Goal: Information Seeking & Learning: Find specific fact

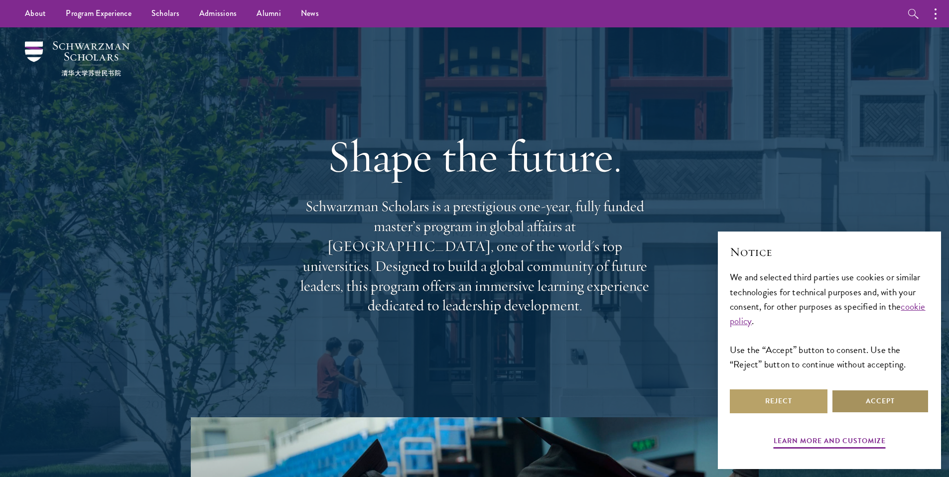
click at [858, 402] on button "Accept" at bounding box center [881, 402] width 98 height 24
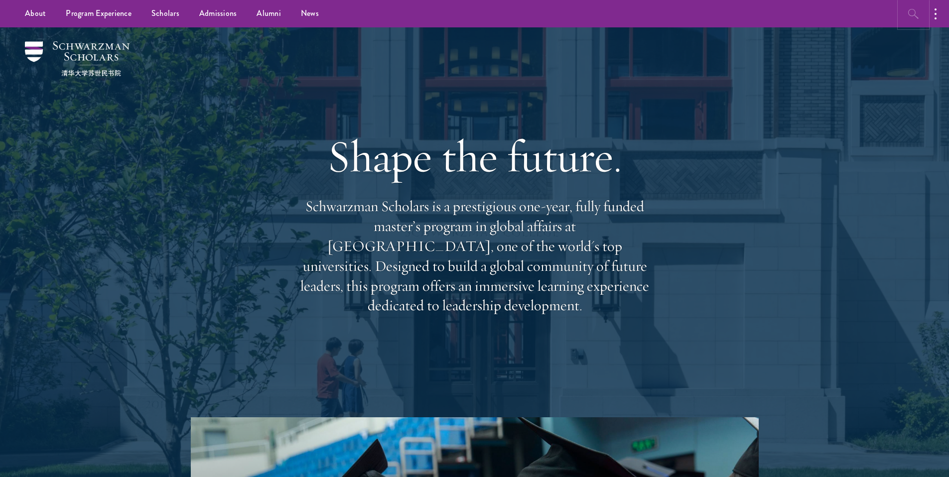
click at [918, 15] on icon "button" at bounding box center [914, 14] width 12 height 12
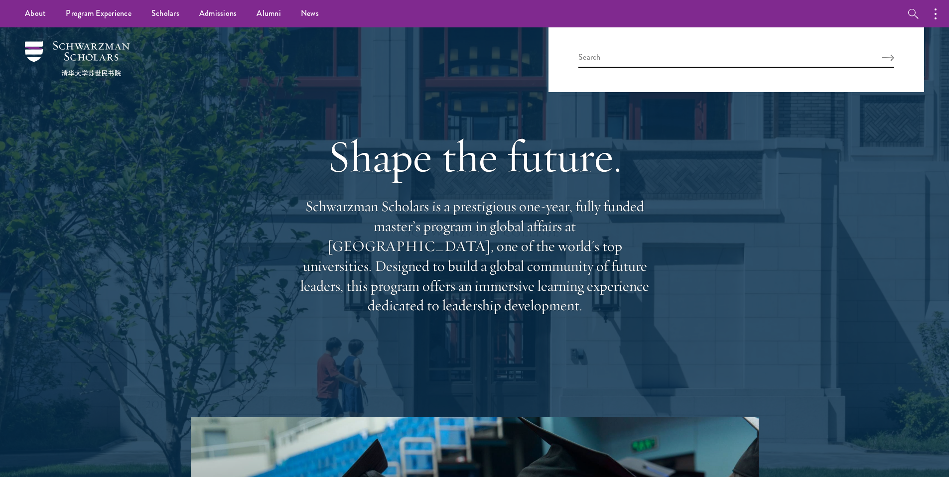
click at [830, 77] on div at bounding box center [737, 59] width 376 height 65
click at [750, 58] on input "search" at bounding box center [737, 59] width 316 height 16
click at [750, 62] on input "search" at bounding box center [737, 59] width 316 height 16
paste input "Lawrence Yu Ho Wing"
type input "Lawrence Yu Ho Wing"
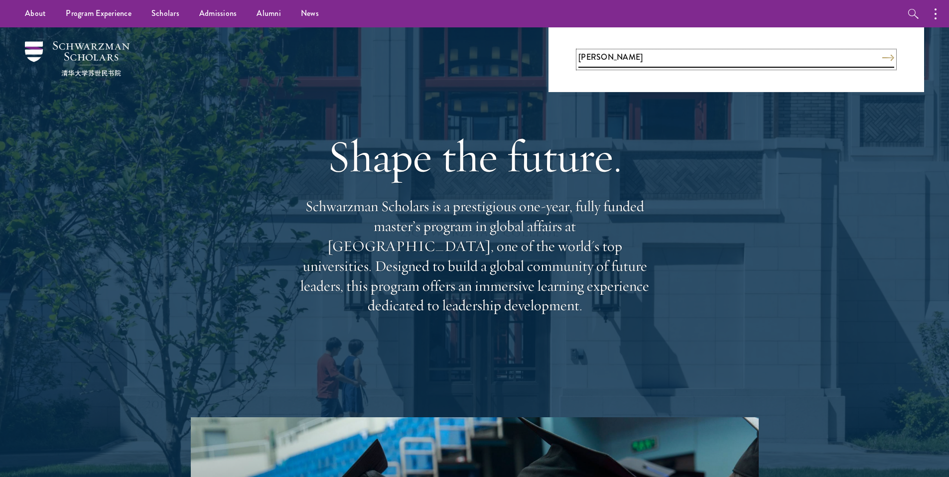
click at [883, 54] on button "Search" at bounding box center [889, 57] width 12 height 7
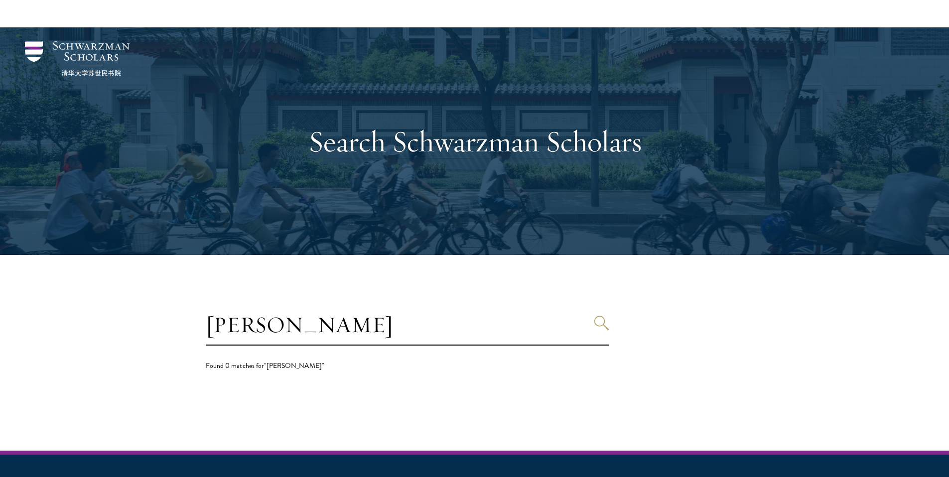
scroll to position [139, 0]
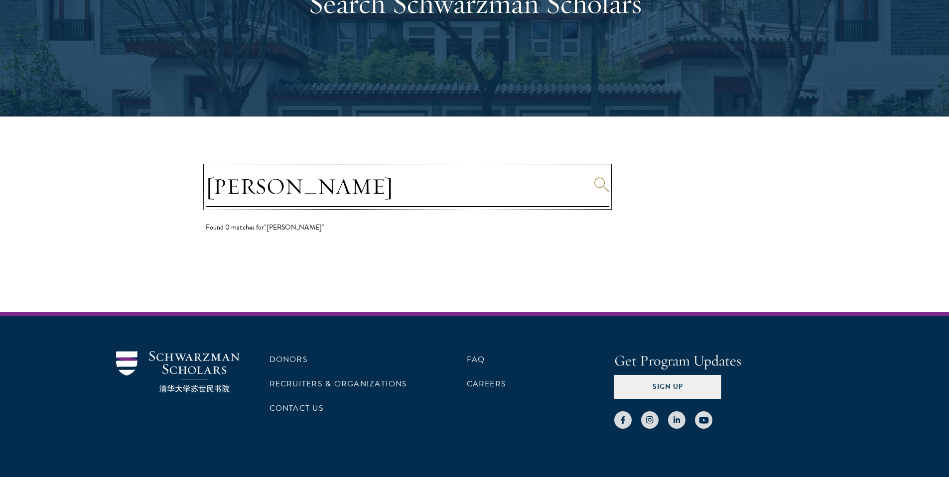
drag, startPoint x: 363, startPoint y: 182, endPoint x: 309, endPoint y: 179, distance: 53.9
click at [298, 184] on input "[PERSON_NAME]" at bounding box center [408, 186] width 404 height 41
click at [319, 179] on input "[PERSON_NAME]" at bounding box center [408, 186] width 404 height 41
drag, startPoint x: 297, startPoint y: 184, endPoint x: 159, endPoint y: 192, distance: 138.8
click at [159, 192] on section "Lawrence Yu Ho Wing Found 0 matches for "Lawrence Yu Ho Wing"" at bounding box center [474, 215] width 949 height 196
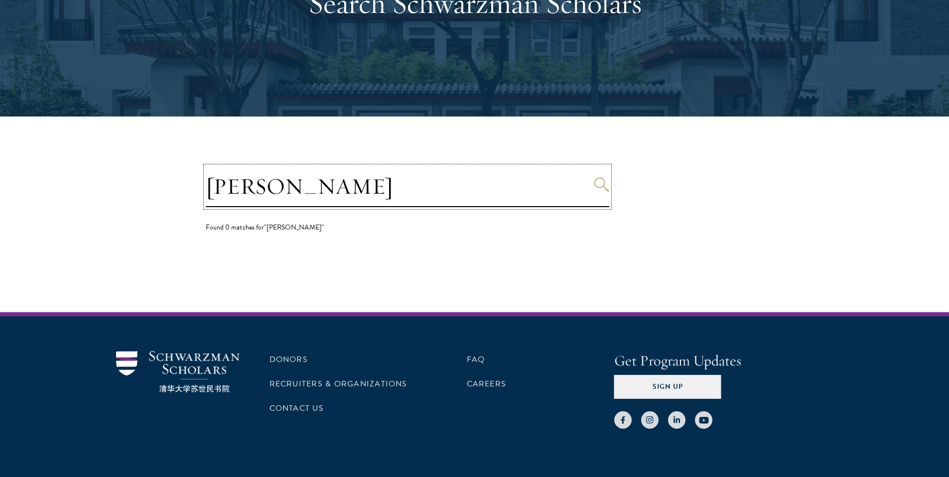
type input "[PERSON_NAME]"
click at [594, 177] on button "Search" at bounding box center [601, 184] width 15 height 15
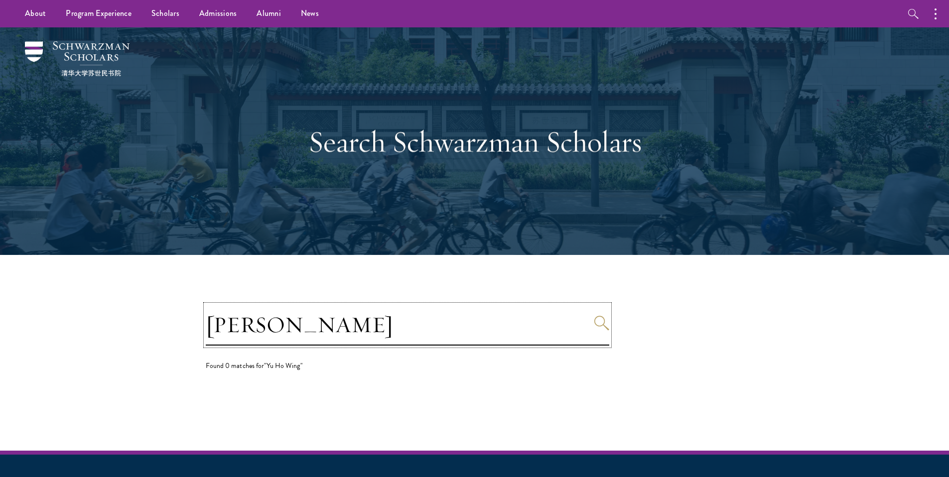
drag, startPoint x: 274, startPoint y: 319, endPoint x: 85, endPoint y: 316, distance: 189.4
click at [85, 316] on section "Yu Ho Wing Found 0 matches for "Yu Ho Wing"" at bounding box center [474, 353] width 949 height 196
type input "Wing"
click at [594, 316] on button "Search" at bounding box center [601, 323] width 15 height 15
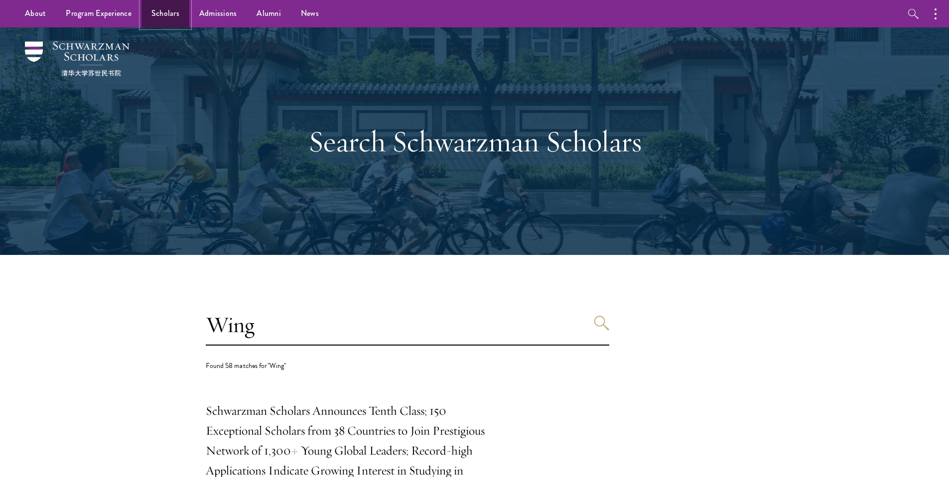
click at [174, 14] on link "Scholars" at bounding box center [166, 13] width 48 height 27
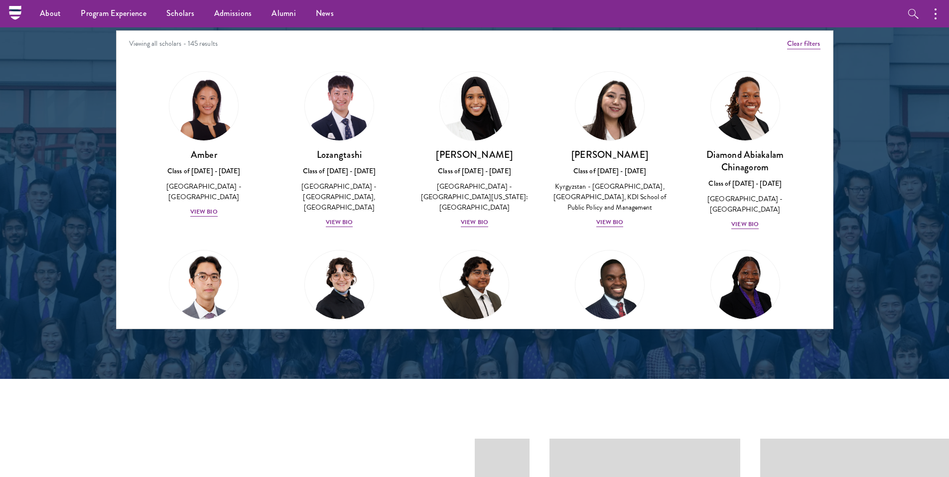
scroll to position [1082, 0]
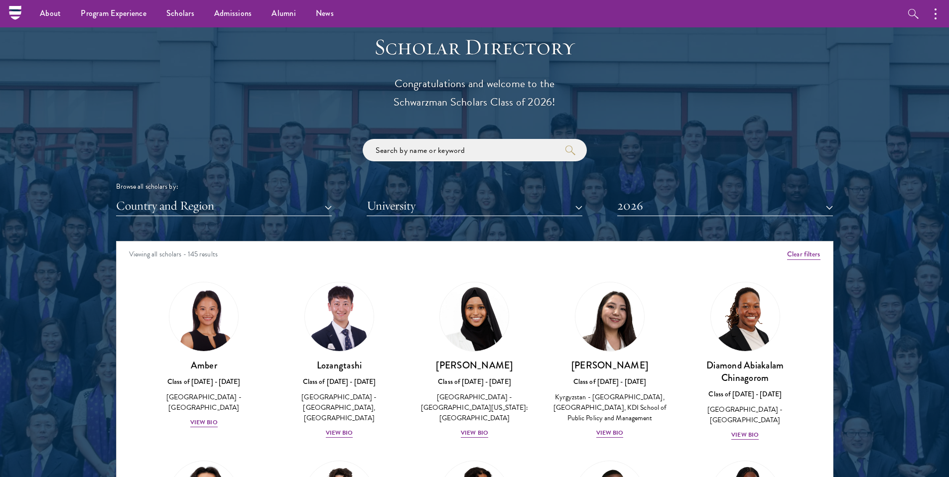
click at [486, 134] on div "Scholar Directory Congratulations and welcome to the Schwarzman Scholars Class …" at bounding box center [475, 286] width 718 height 507
click at [486, 145] on input "search" at bounding box center [475, 150] width 224 height 22
click button "submit" at bounding box center [0, 0] width 0 height 0
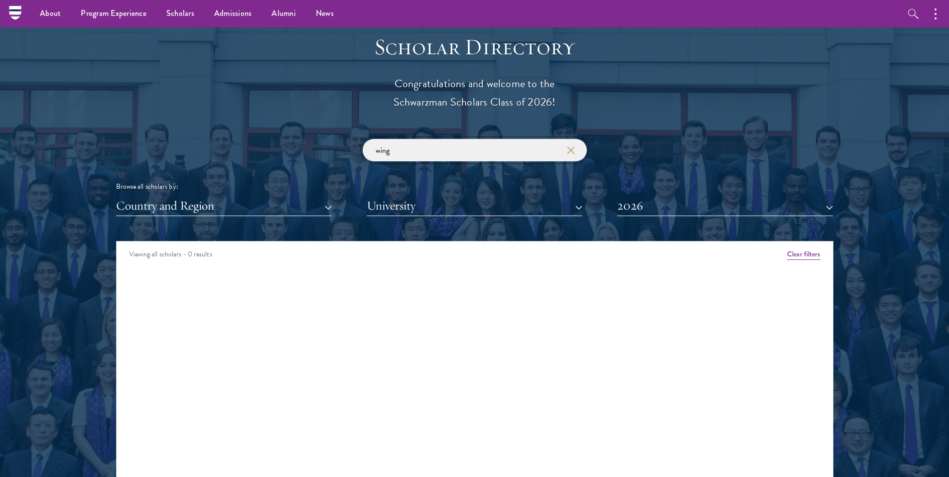
drag, startPoint x: 422, startPoint y: 154, endPoint x: 347, endPoint y: 151, distance: 74.3
click at [347, 151] on div "wing Browse all scholars by: Country and Region All Countries and Regions [GEOG…" at bounding box center [475, 177] width 718 height 77
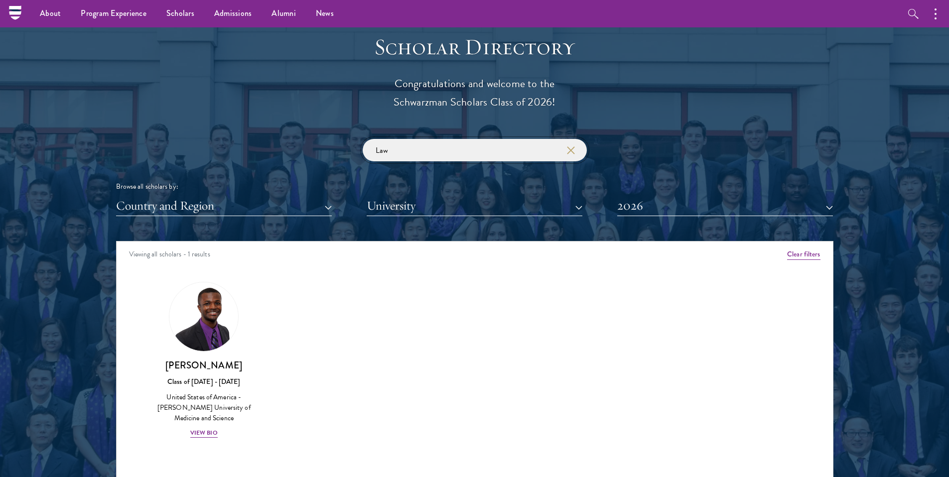
click button "submit" at bounding box center [0, 0] width 0 height 0
type input "L"
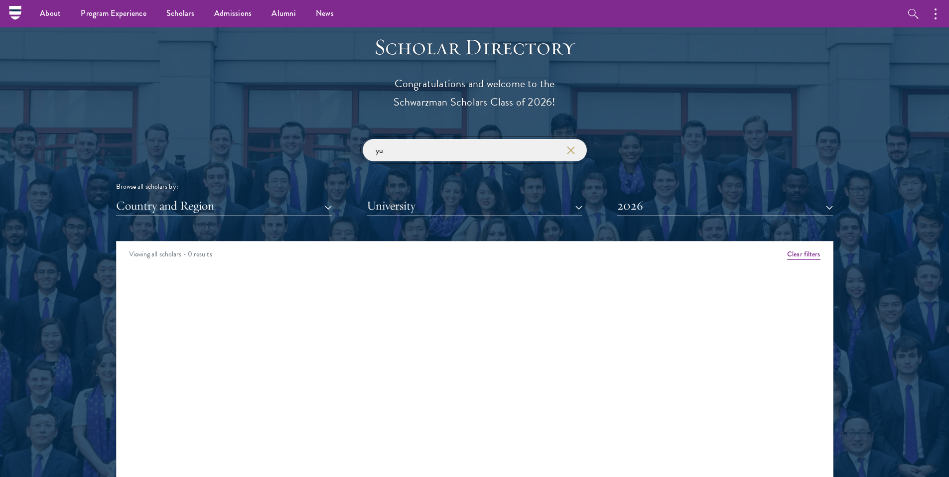
type input "yu"
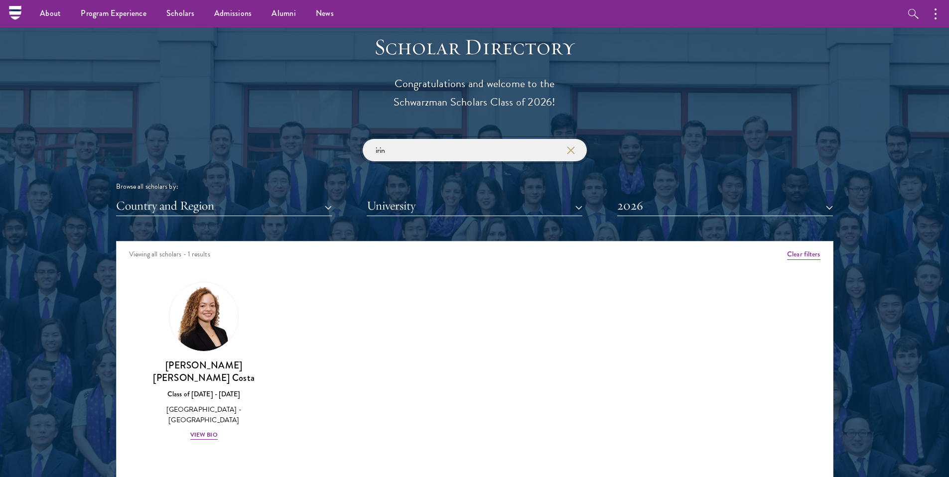
type input "[PERSON_NAME]"
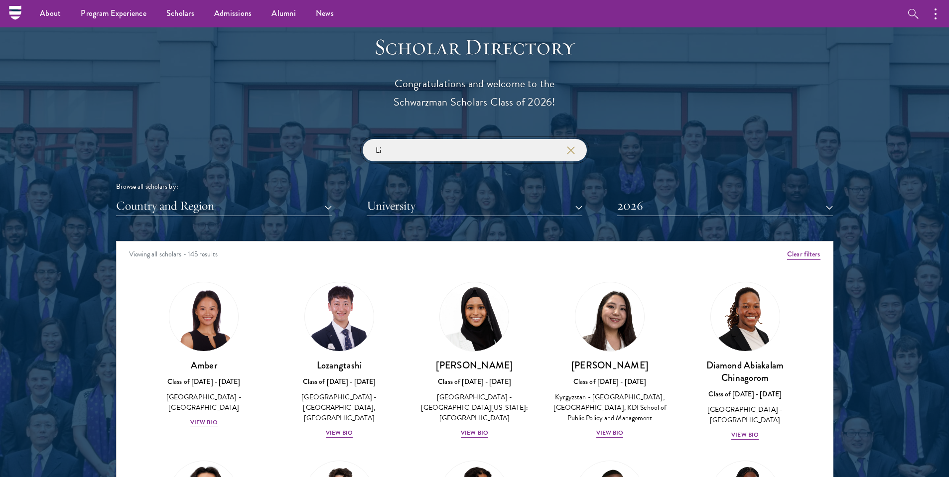
type input "[PERSON_NAME]"
click at [690, 204] on button "2026" at bounding box center [725, 206] width 216 height 20
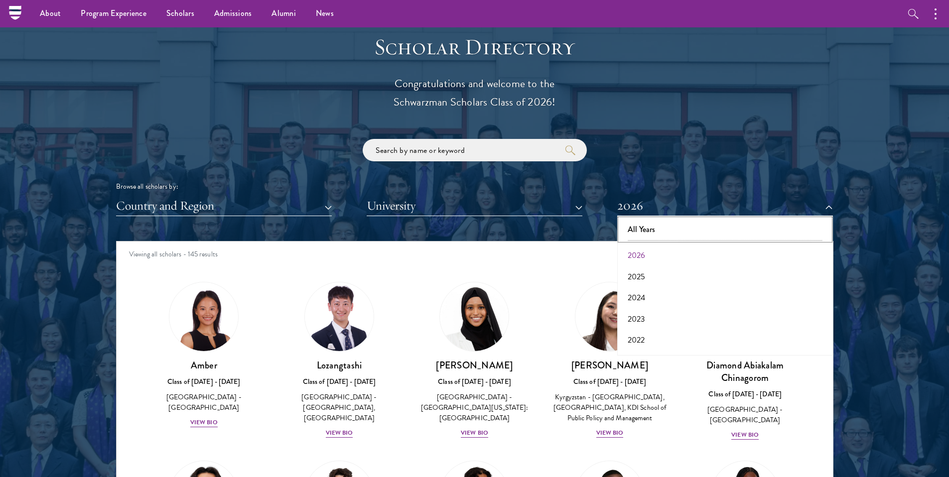
click at [691, 224] on button "All Years" at bounding box center [725, 229] width 210 height 21
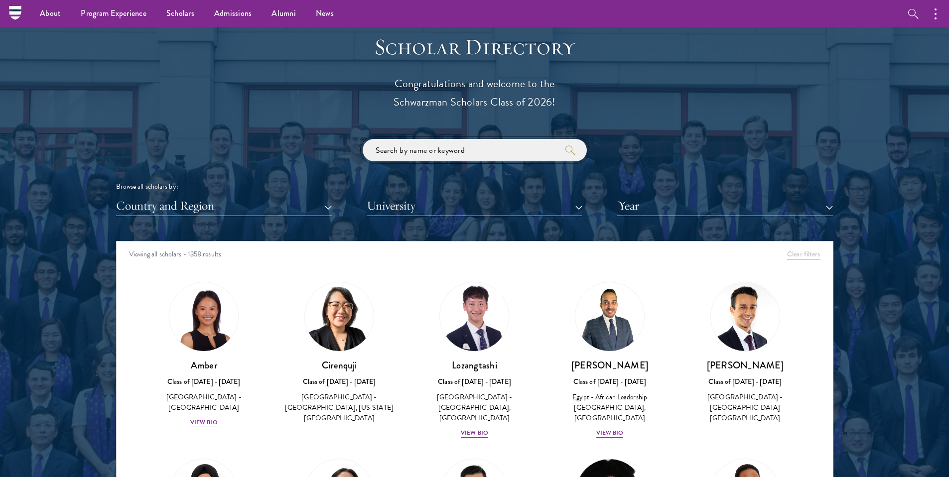
click at [489, 143] on input "search" at bounding box center [475, 150] width 224 height 22
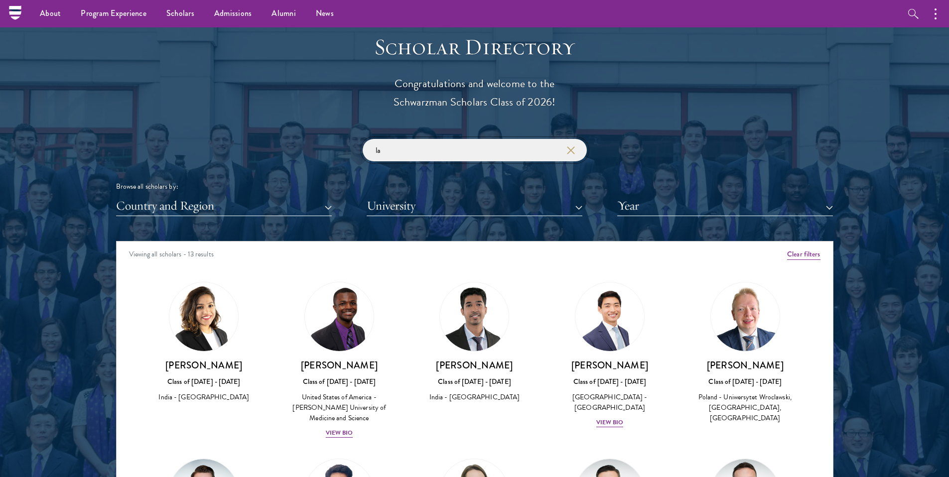
type input "l"
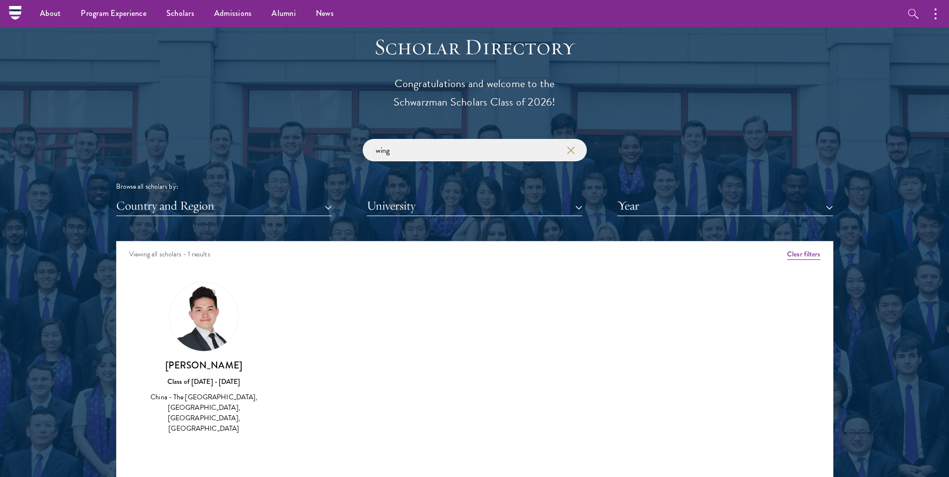
click at [211, 314] on img at bounding box center [203, 317] width 69 height 69
click at [199, 367] on h3 "[PERSON_NAME]" at bounding box center [205, 365] width 116 height 12
click at [217, 417] on div "China - The [GEOGRAPHIC_DATA], [GEOGRAPHIC_DATA], [GEOGRAPHIC_DATA], [GEOGRAPHI…" at bounding box center [205, 413] width 116 height 42
drag, startPoint x: 403, startPoint y: 149, endPoint x: 347, endPoint y: 143, distance: 56.6
click at [347, 143] on div "wing Browse all scholars by: Country and Region All Countries and Regions [GEOG…" at bounding box center [475, 177] width 718 height 77
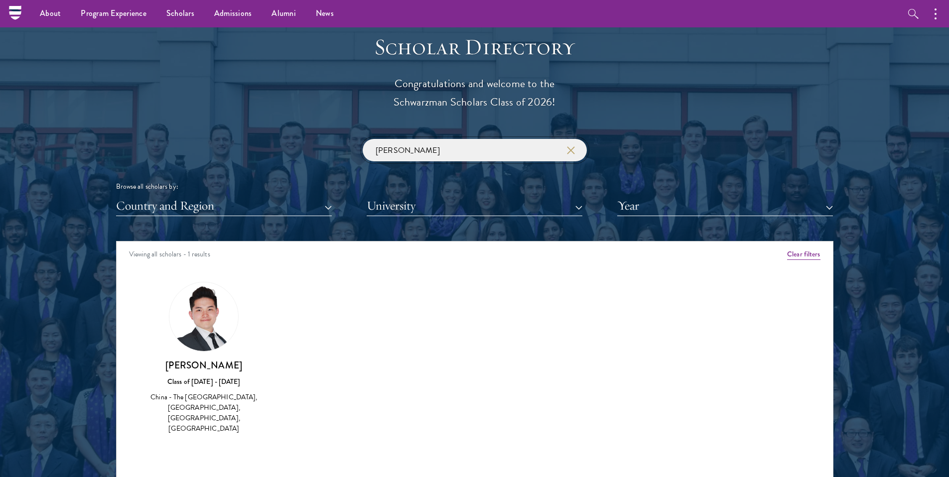
type input "[PERSON_NAME]"
click button "submit" at bounding box center [0, 0] width 0 height 0
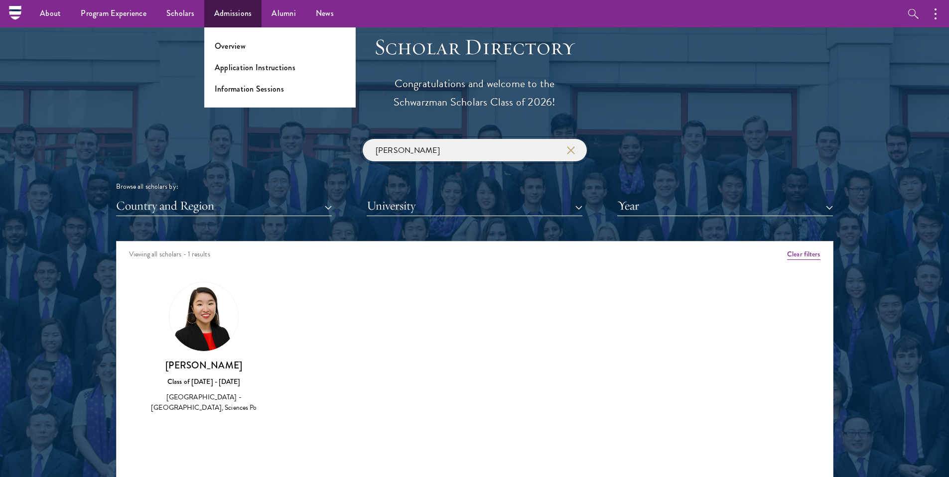
scroll to position [967, 0]
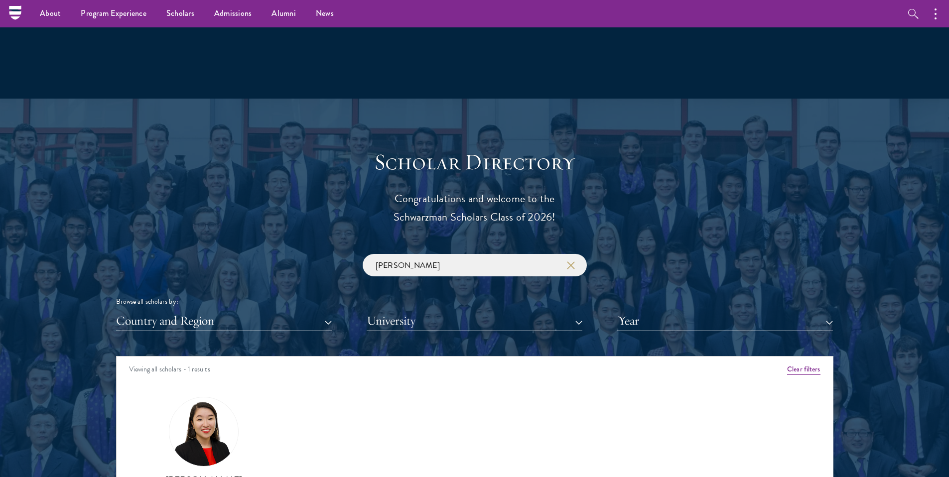
click at [16, 11] on nav "About Overview Leadership Donors Program Experience Overview Curriculum Student…" at bounding box center [411, 13] width 793 height 27
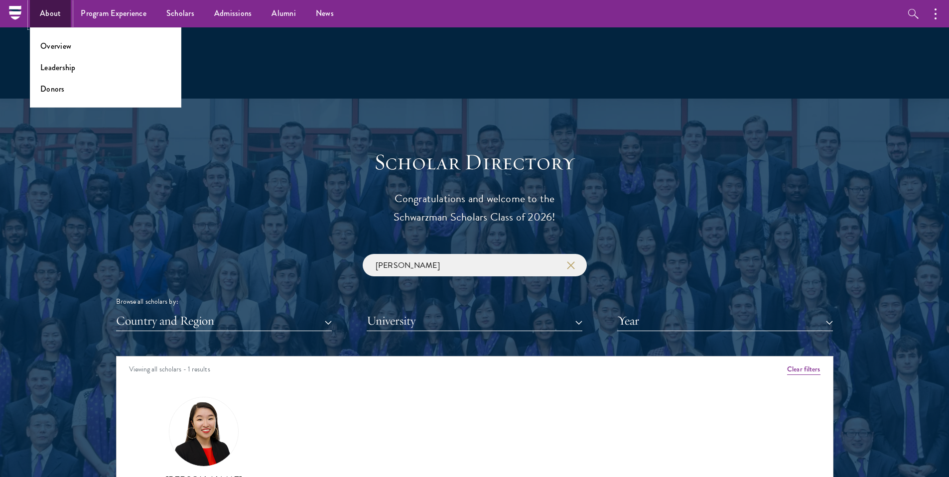
click at [44, 19] on link "About" at bounding box center [50, 13] width 41 height 27
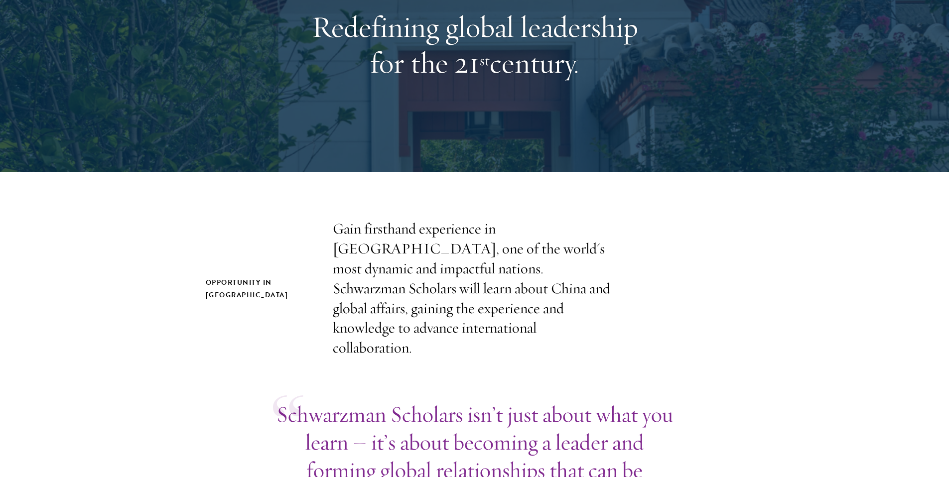
scroll to position [348, 0]
